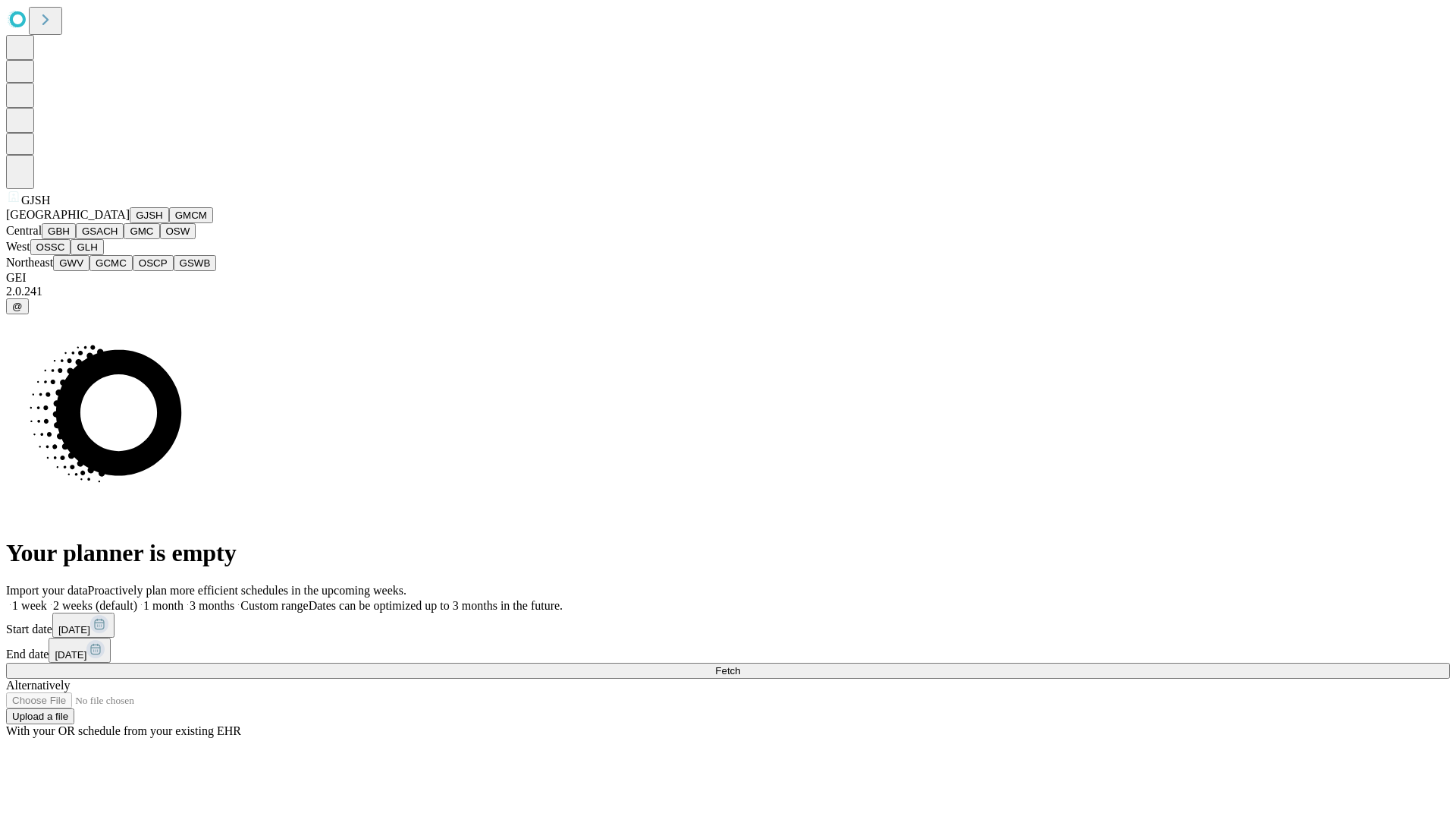
click at [130, 223] on button "GJSH" at bounding box center [150, 215] width 39 height 16
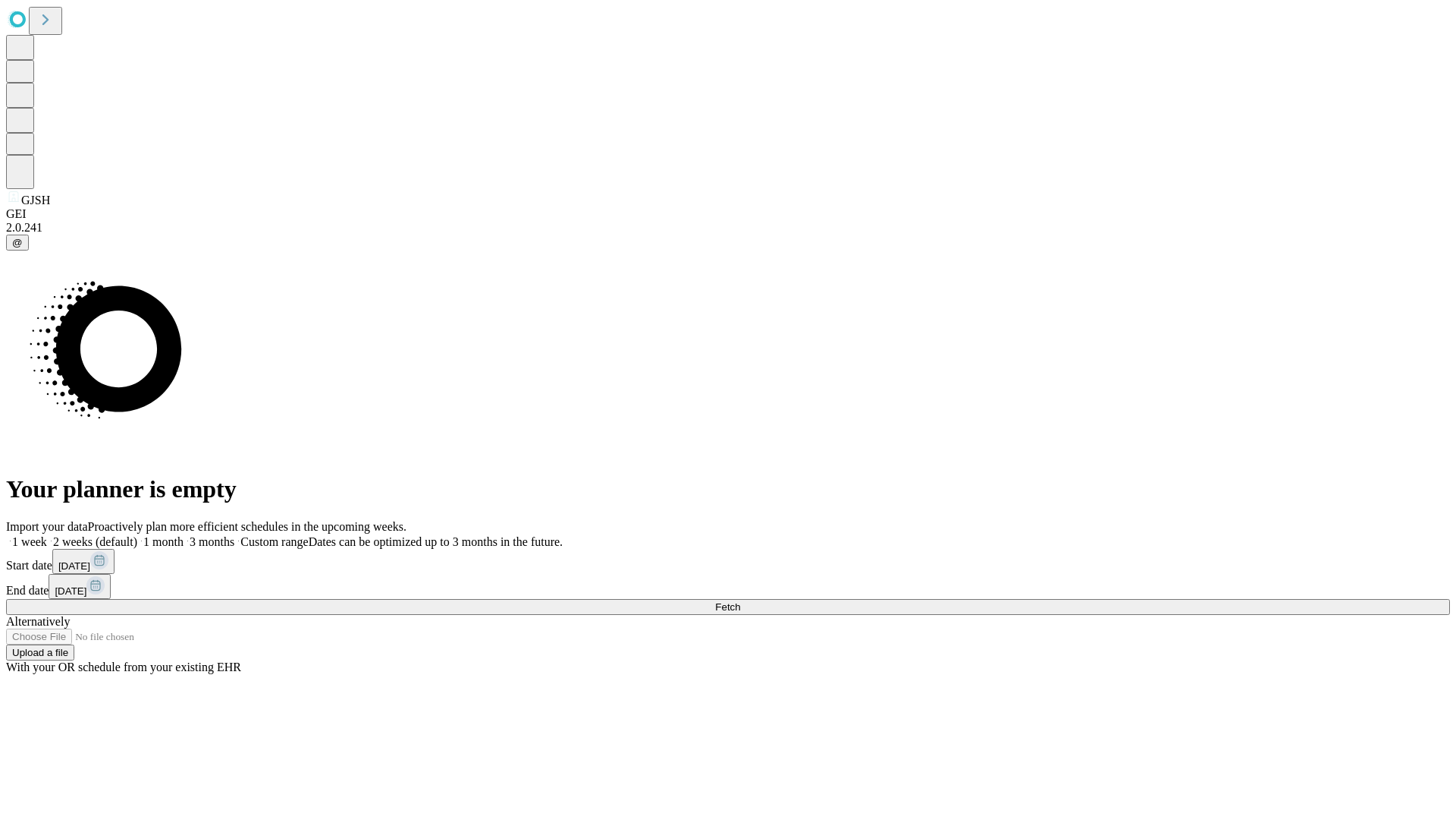
click at [47, 535] on label "1 week" at bounding box center [27, 541] width 41 height 13
click at [741, 601] on span "Fetch" at bounding box center [727, 607] width 25 height 12
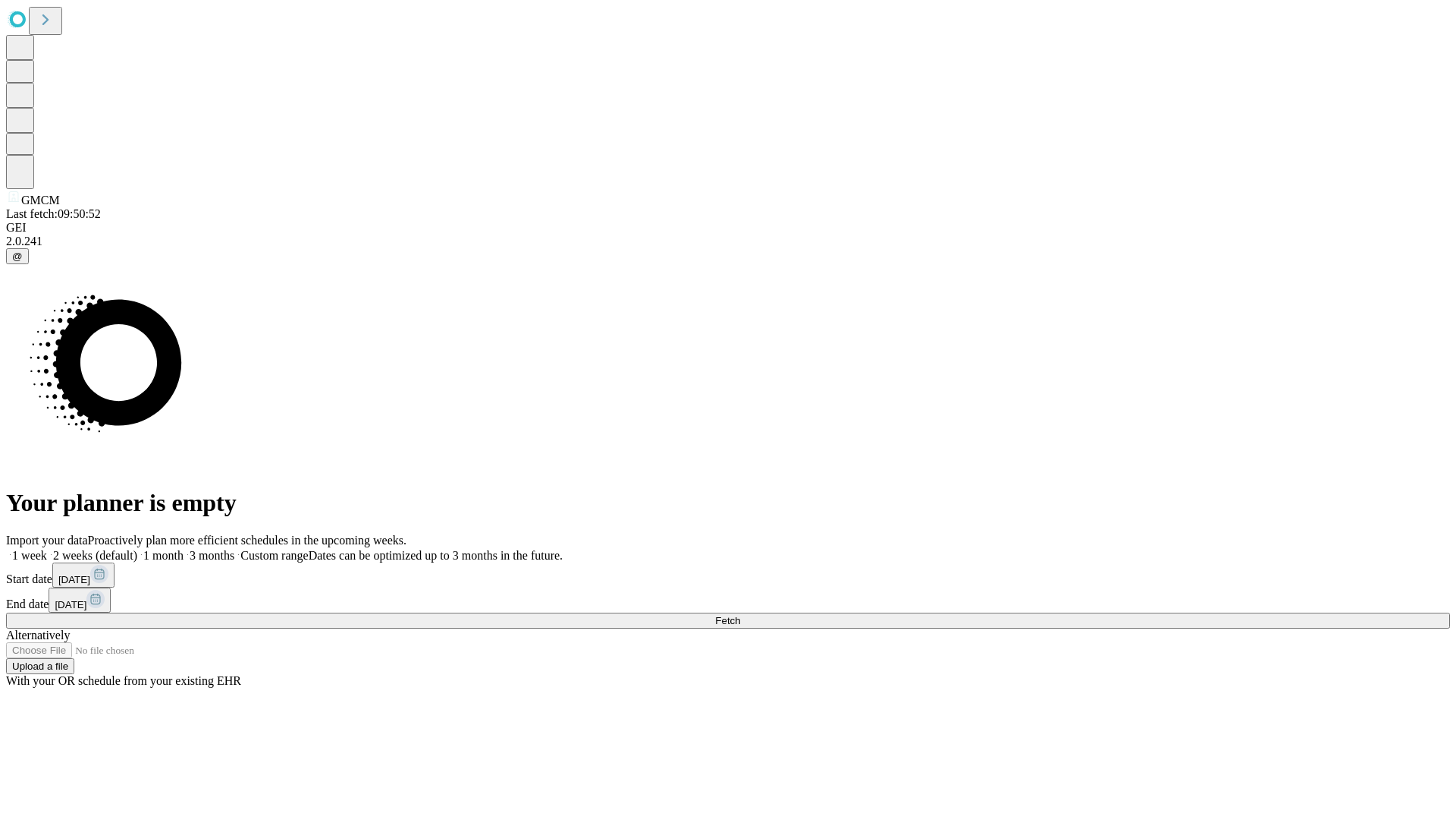
click at [47, 549] on label "1 week" at bounding box center [27, 555] width 41 height 13
click at [741, 615] on span "Fetch" at bounding box center [727, 621] width 25 height 12
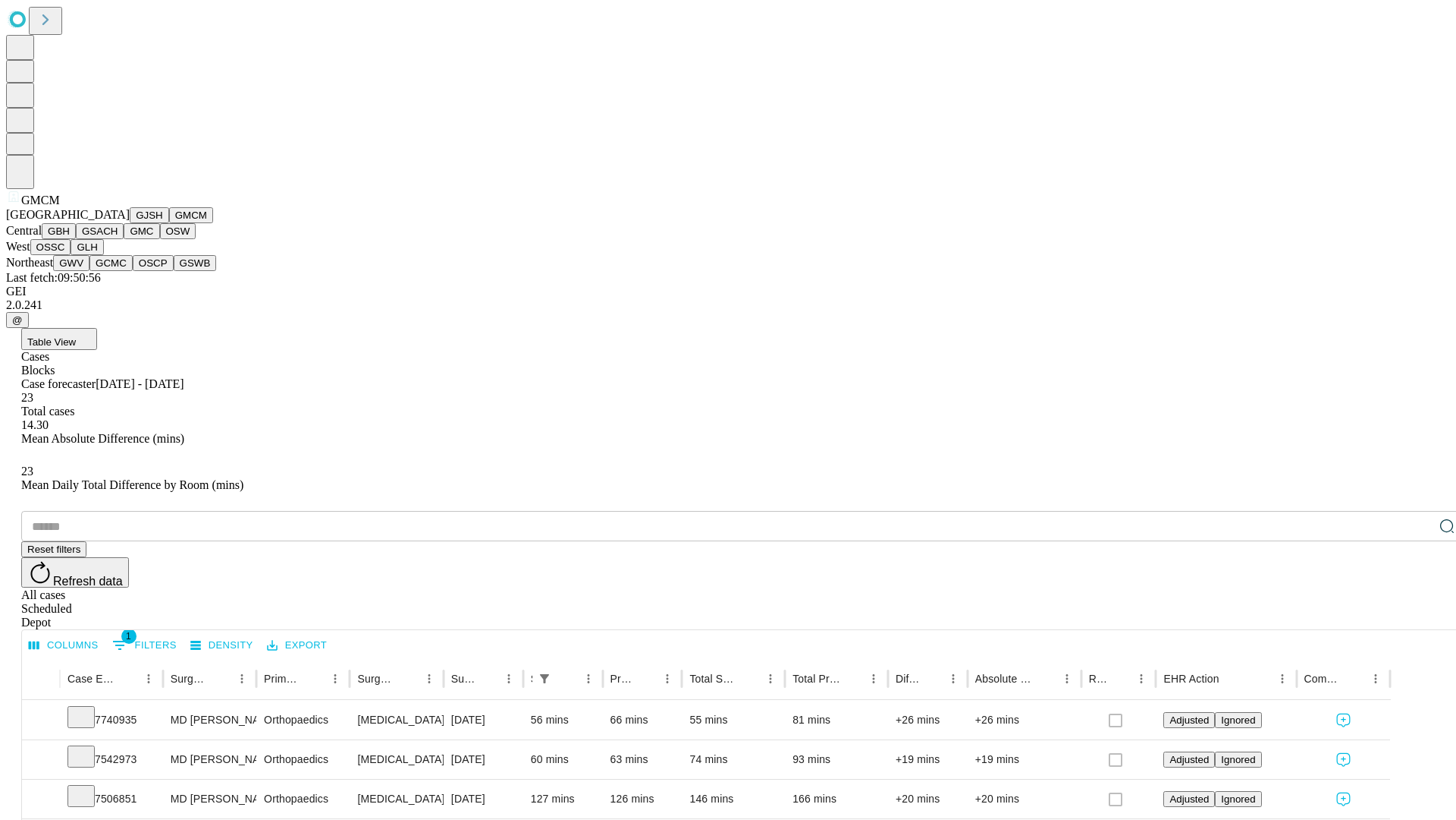
click at [76, 239] on button "GBH" at bounding box center [58, 231] width 34 height 16
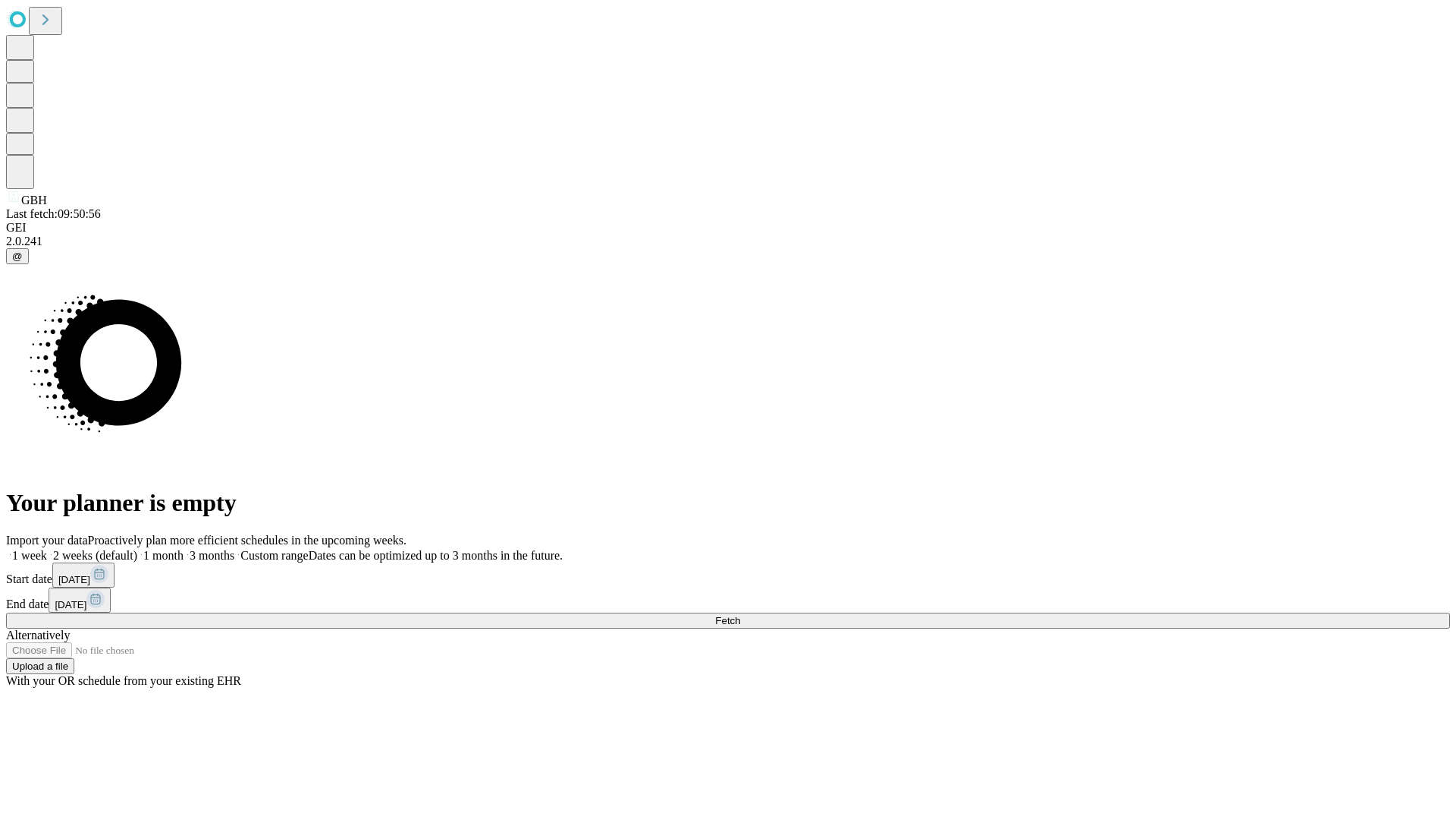
click at [741, 615] on span "Fetch" at bounding box center [727, 621] width 25 height 12
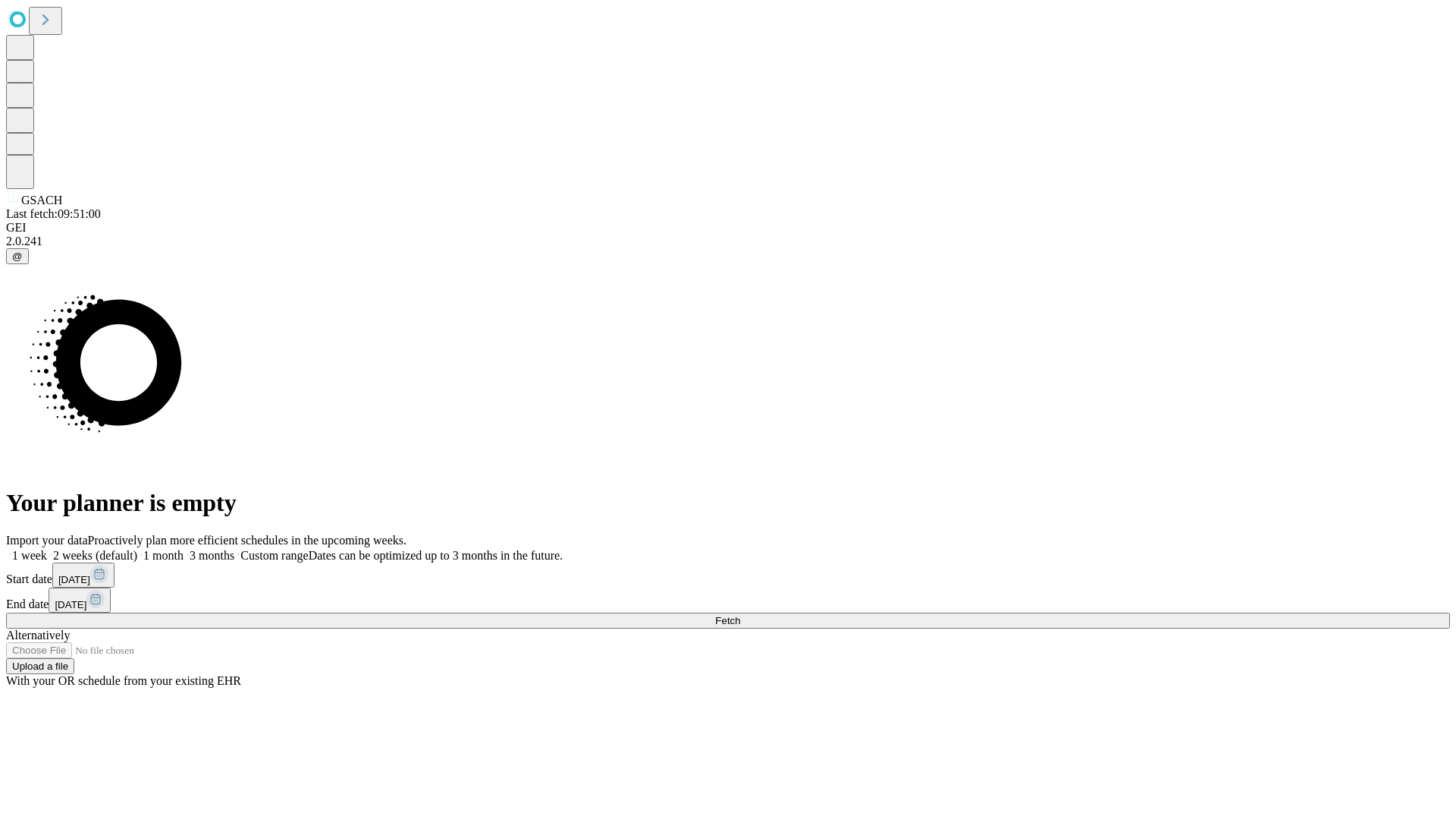
click at [47, 549] on label "1 week" at bounding box center [27, 555] width 41 height 13
click at [741, 615] on span "Fetch" at bounding box center [727, 621] width 25 height 12
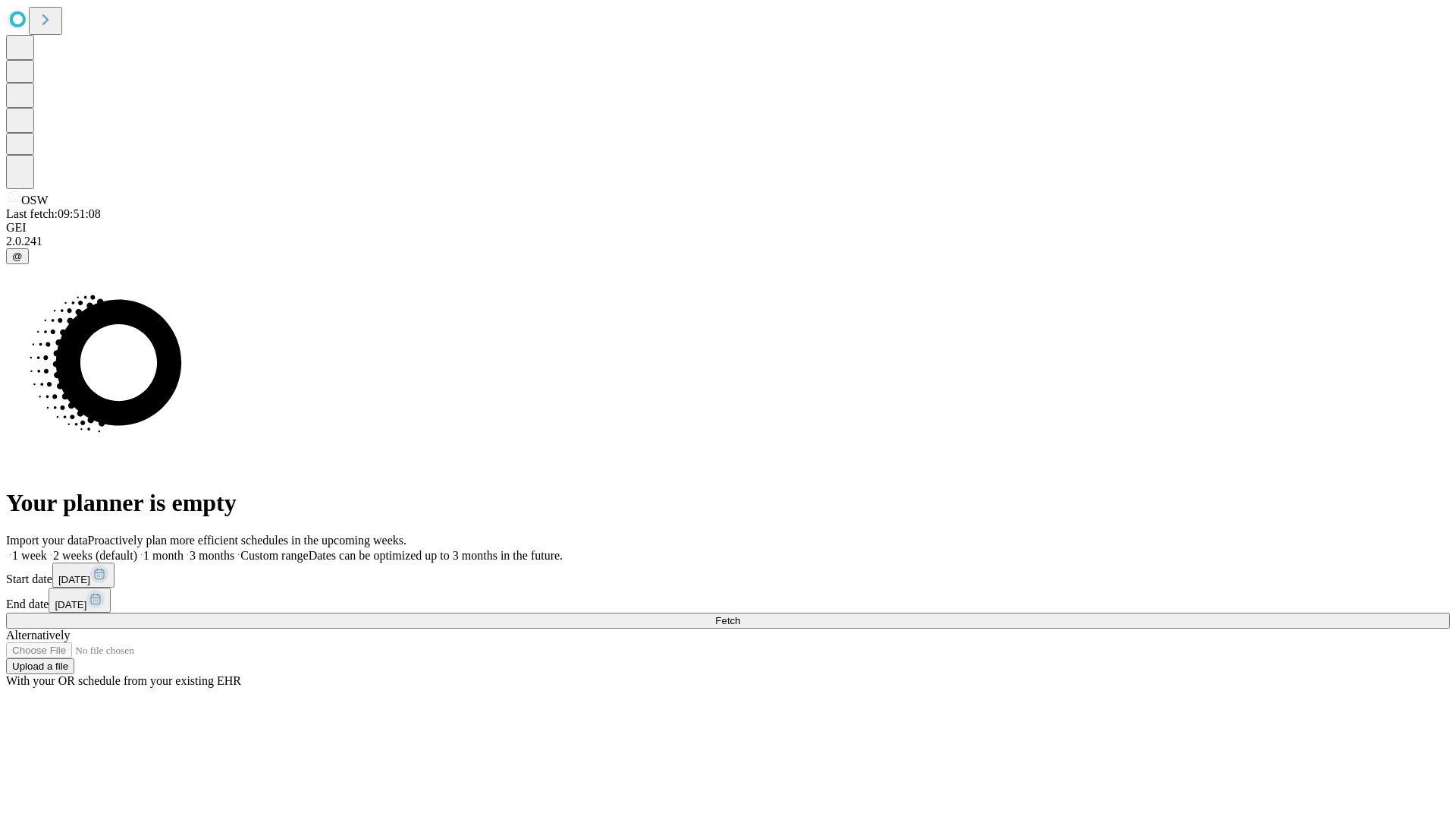
click at [47, 549] on label "1 week" at bounding box center [27, 555] width 41 height 13
click at [741, 615] on span "Fetch" at bounding box center [727, 621] width 25 height 12
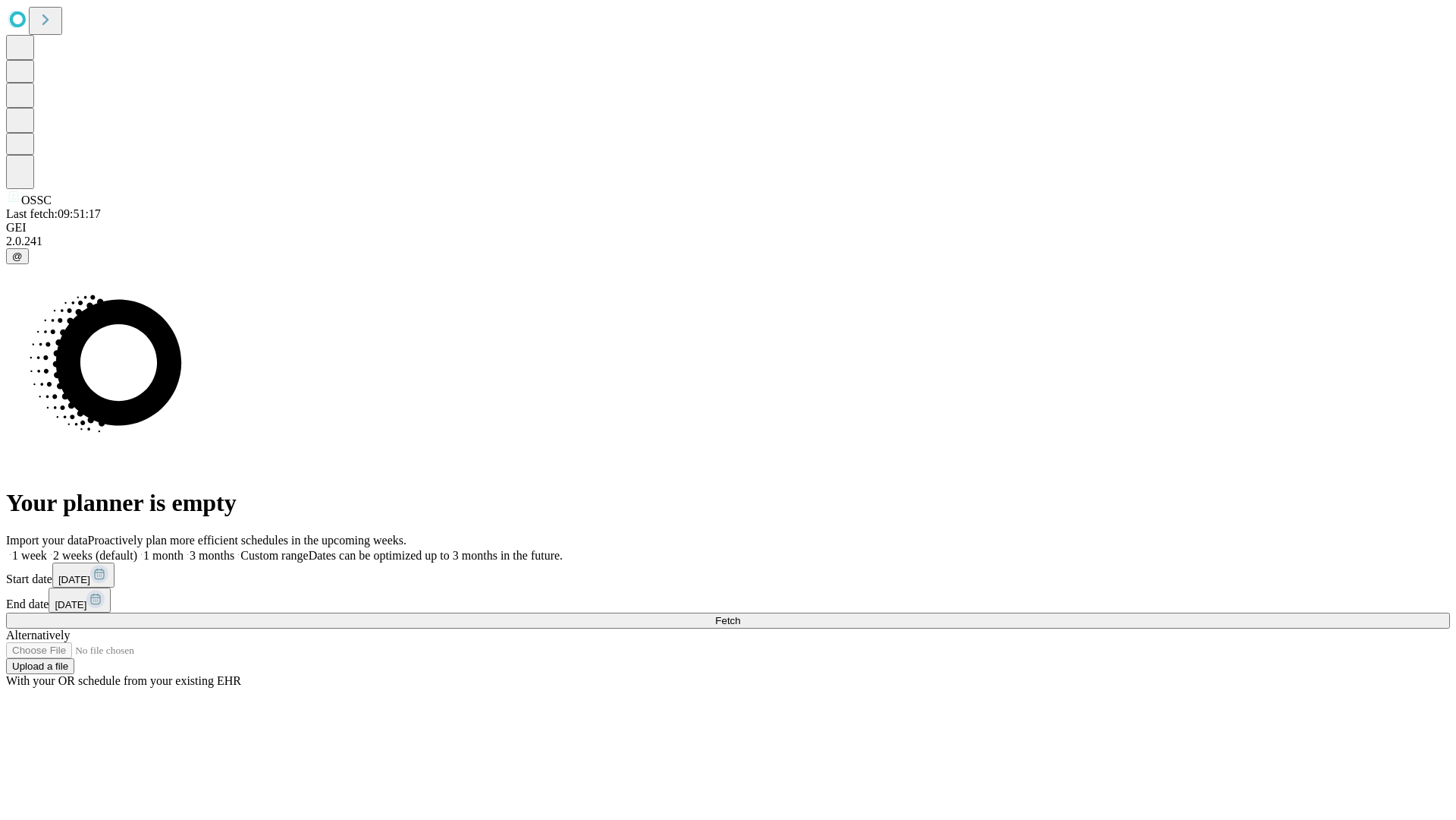
click at [47, 549] on label "1 week" at bounding box center [27, 555] width 41 height 13
click at [741, 615] on span "Fetch" at bounding box center [727, 621] width 25 height 12
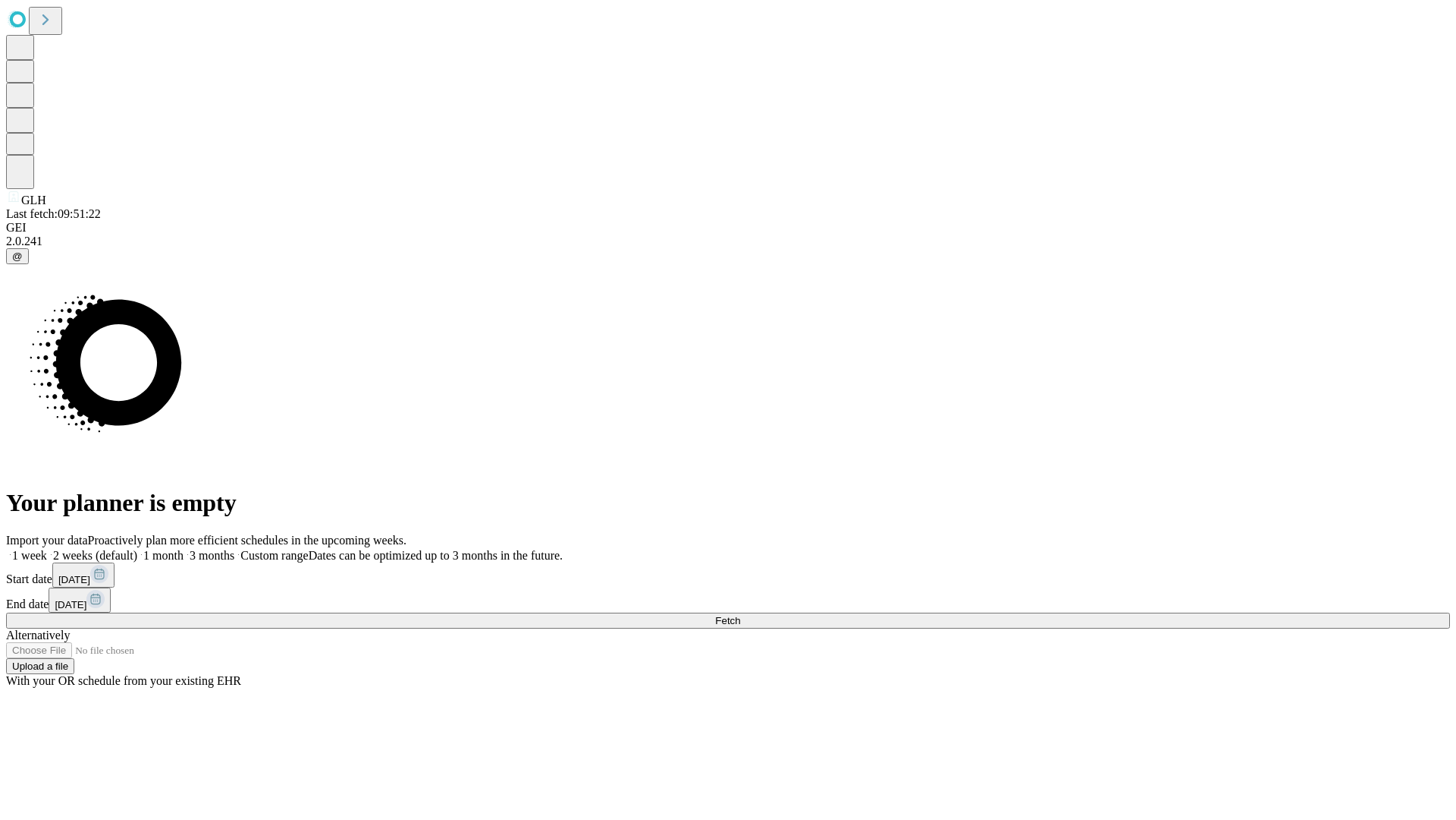
click at [47, 549] on label "1 week" at bounding box center [27, 555] width 41 height 13
click at [741, 615] on span "Fetch" at bounding box center [727, 621] width 25 height 12
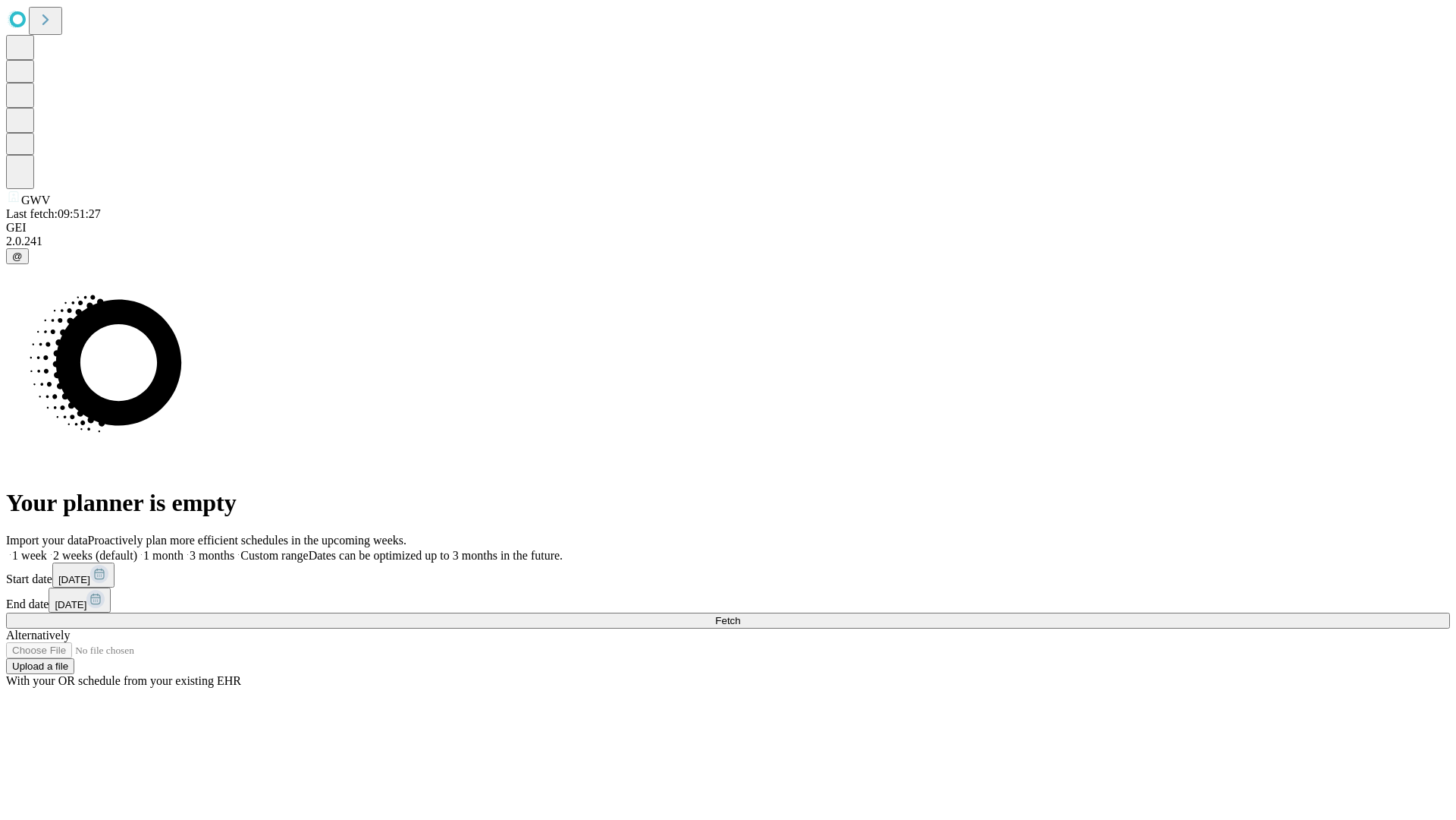
click at [47, 549] on label "1 week" at bounding box center [27, 555] width 41 height 13
click at [741, 615] on span "Fetch" at bounding box center [727, 621] width 25 height 12
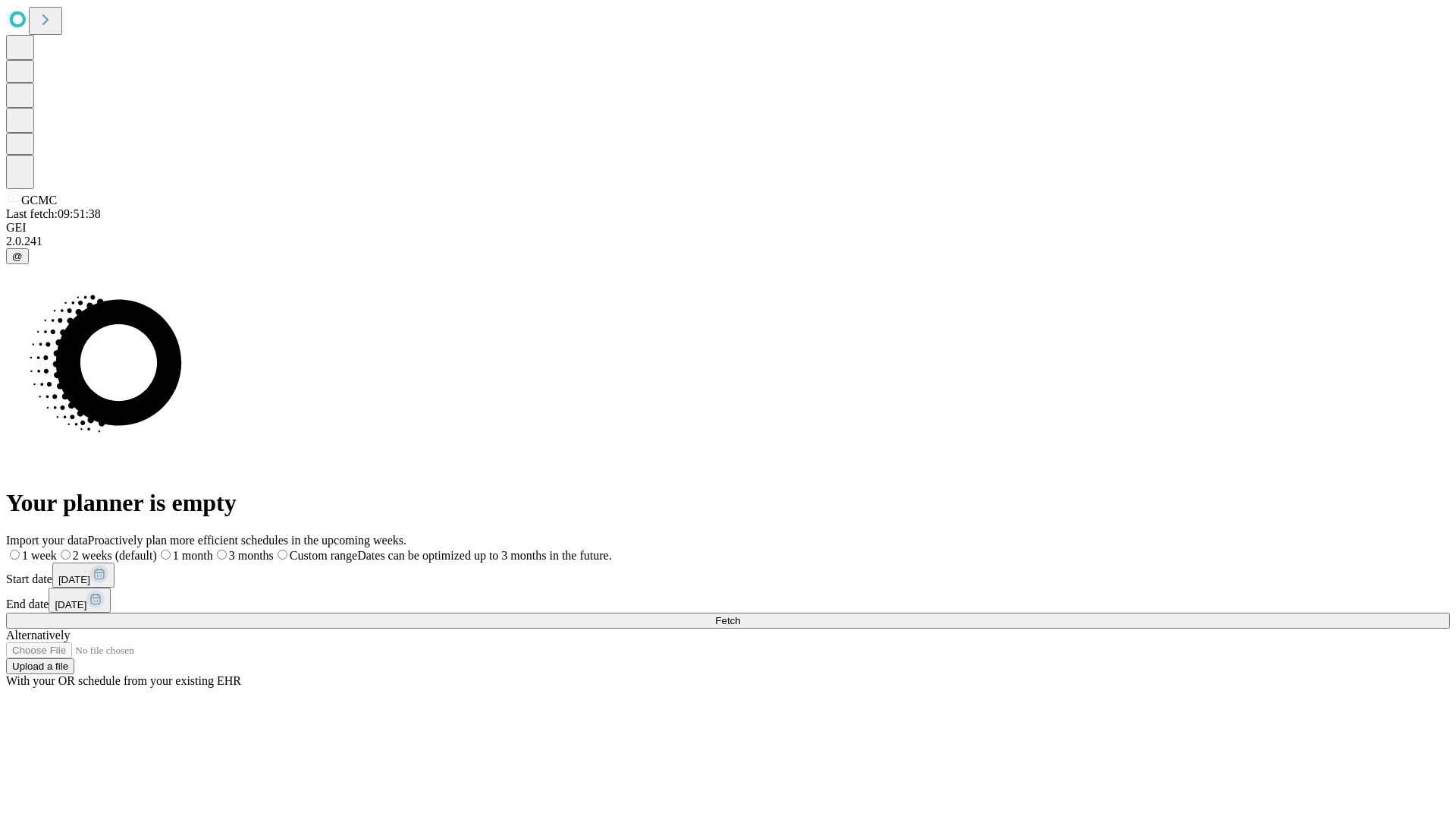
click at [57, 549] on label "1 week" at bounding box center [32, 555] width 51 height 13
click at [741, 615] on span "Fetch" at bounding box center [727, 621] width 25 height 12
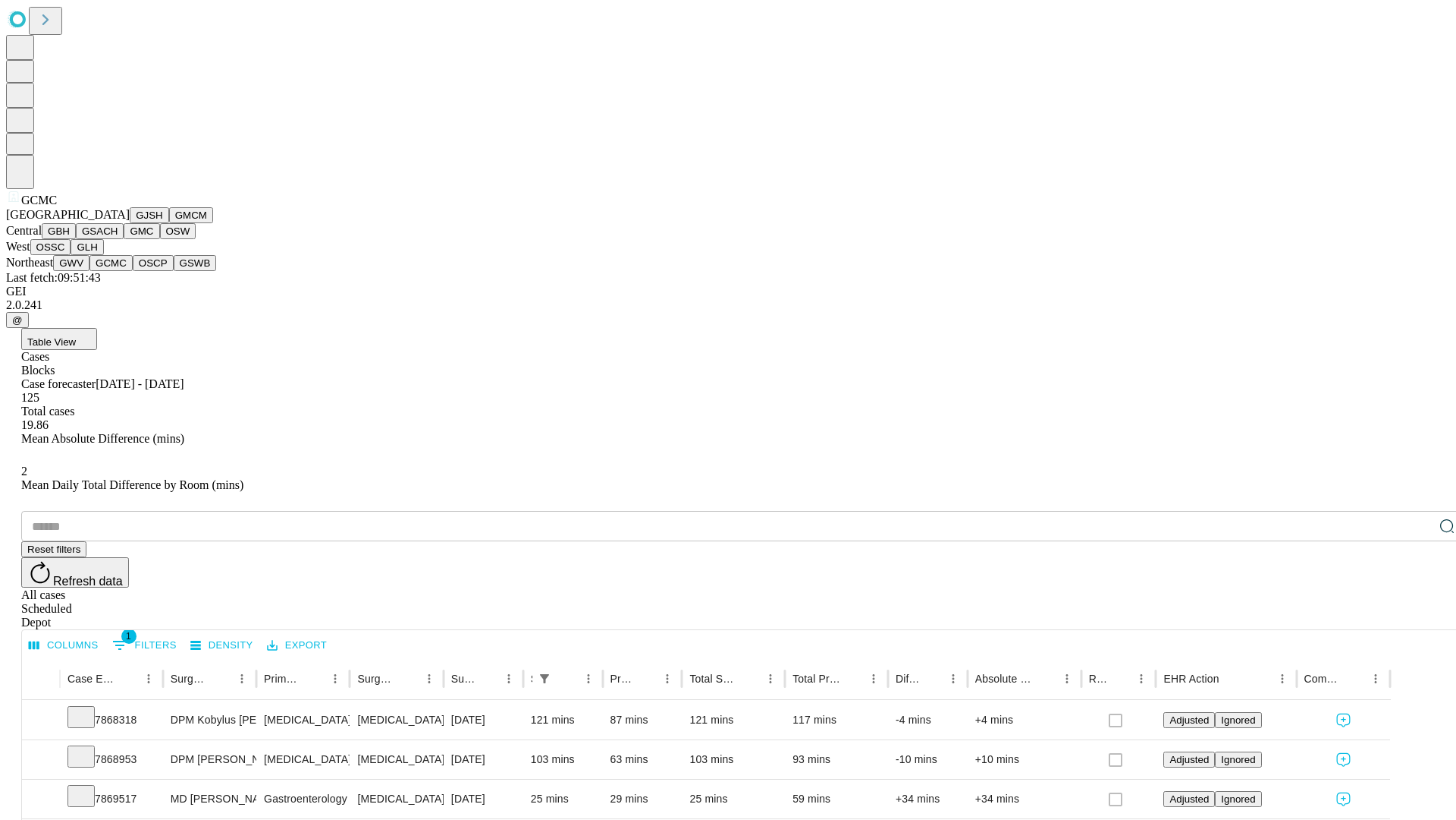
click at [133, 271] on button "OSCP" at bounding box center [154, 263] width 41 height 16
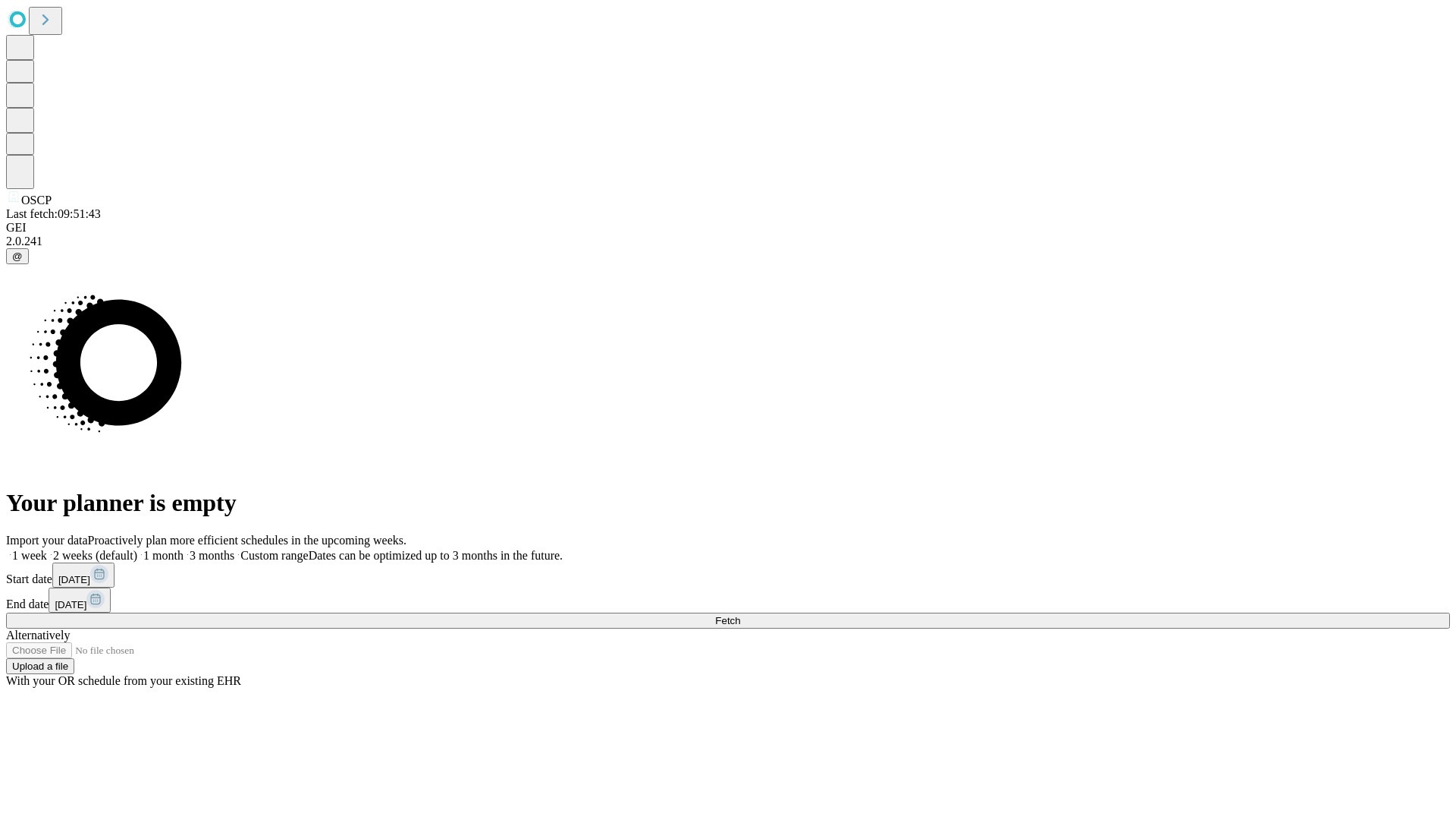
click at [47, 549] on label "1 week" at bounding box center [27, 555] width 41 height 13
click at [741, 615] on span "Fetch" at bounding box center [727, 621] width 25 height 12
